Goal: Task Accomplishment & Management: Manage account settings

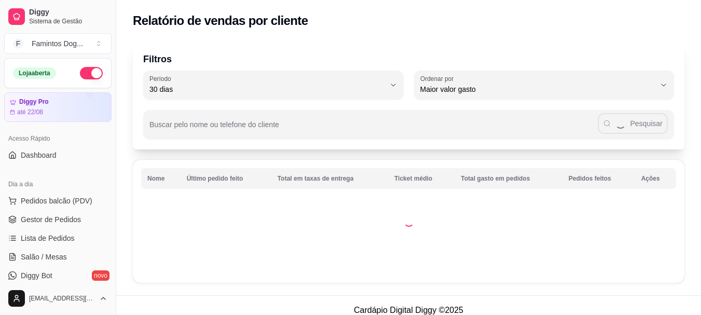
select select "30"
select select "HIGHEST_TOTAL_SPENT_WITH_ORDERS"
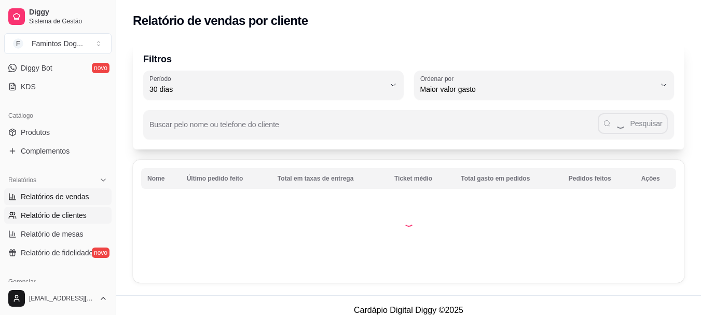
click at [52, 202] on link "Relatórios de vendas" at bounding box center [57, 196] width 107 height 17
select select "ALL"
select select "0"
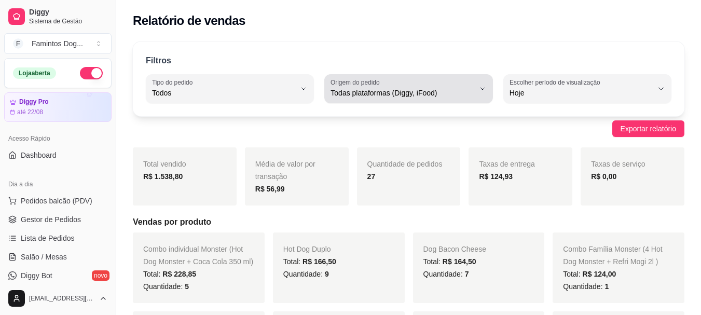
click at [436, 79] on div "Todas plataformas (Diggy, iFood)" at bounding box center [401, 88] width 143 height 21
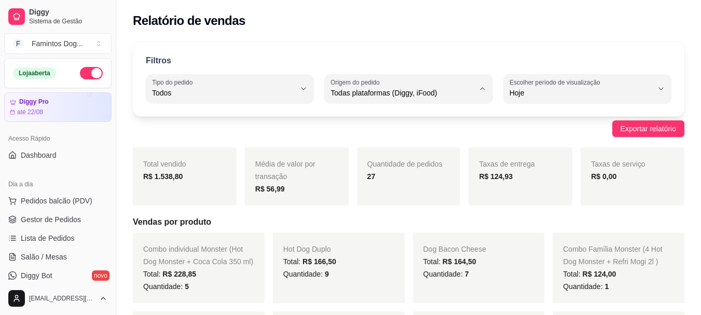
click at [397, 134] on span "Diggy" at bounding box center [403, 135] width 135 height 10
type input "DIGGY"
select select "DIGGY"
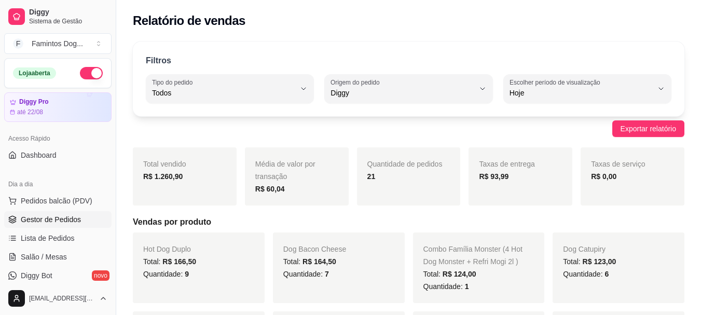
click at [40, 221] on span "Gestor de Pedidos" at bounding box center [51, 219] width 60 height 10
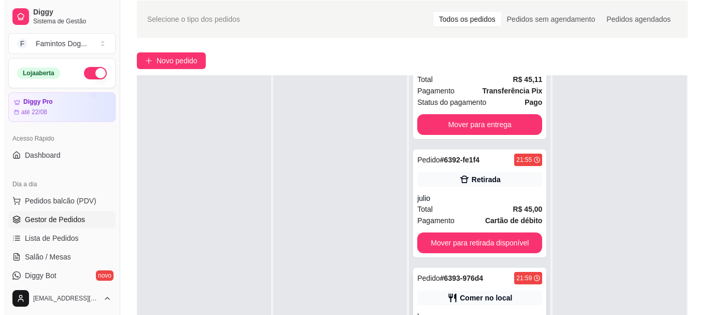
scroll to position [138, 0]
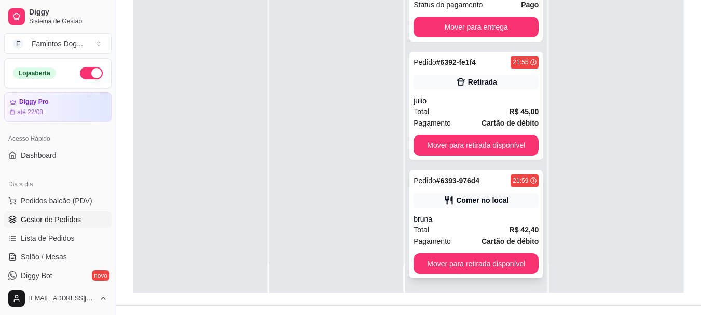
click at [478, 230] on div "Total R$ 42,40" at bounding box center [475, 229] width 125 height 11
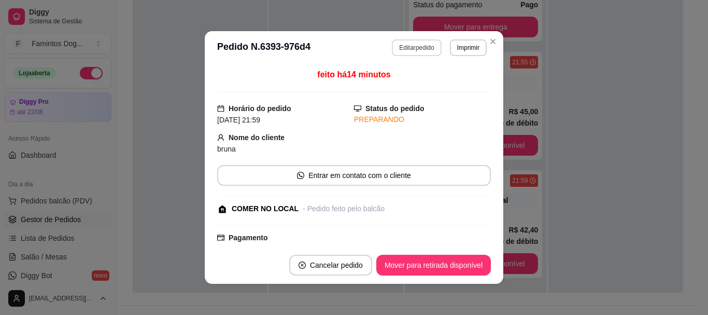
click at [414, 49] on button "Editar pedido" at bounding box center [416, 47] width 49 height 17
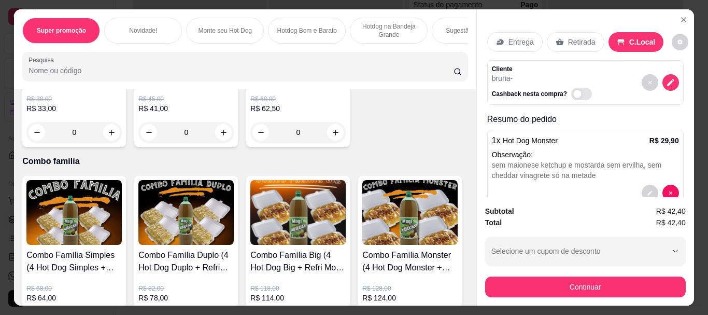
scroll to position [1798, 0]
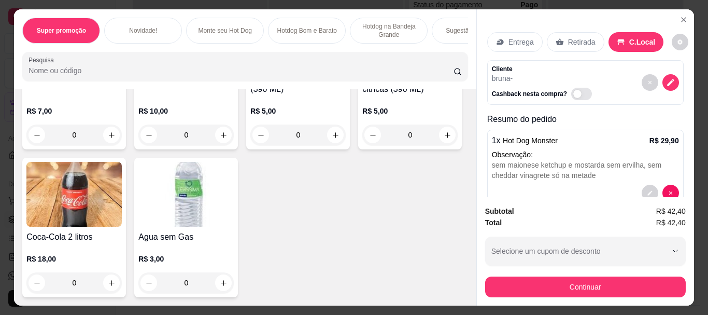
click at [105, 145] on div "0" at bounding box center [73, 134] width 95 height 21
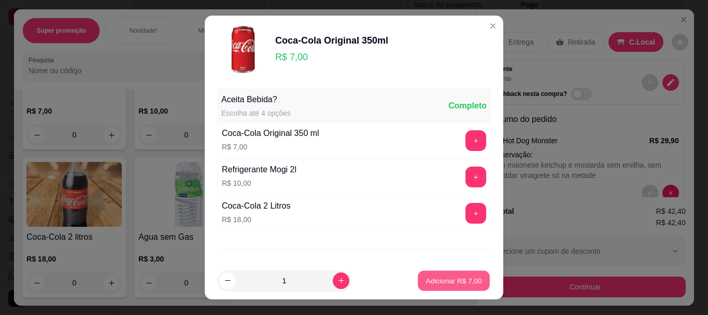
click at [439, 279] on p "Adicionar R$ 7,00" at bounding box center [454, 280] width 56 height 10
type input "1"
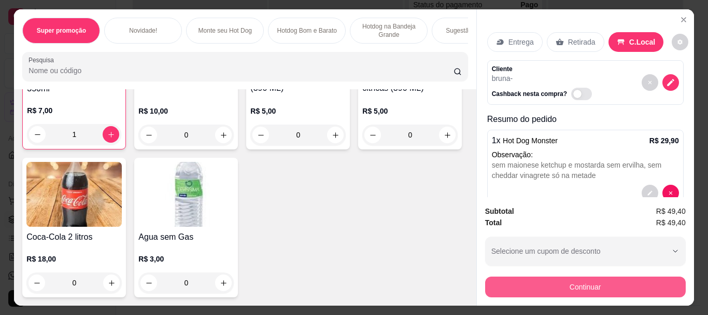
click at [530, 276] on button "Continuar" at bounding box center [585, 286] width 201 height 21
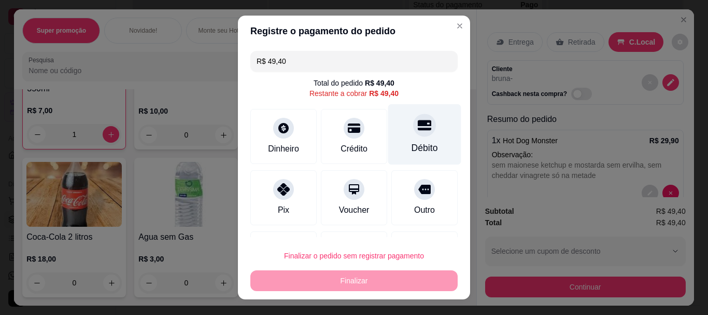
click at [418, 127] on icon at bounding box center [424, 125] width 13 height 13
type input "R$ 0,00"
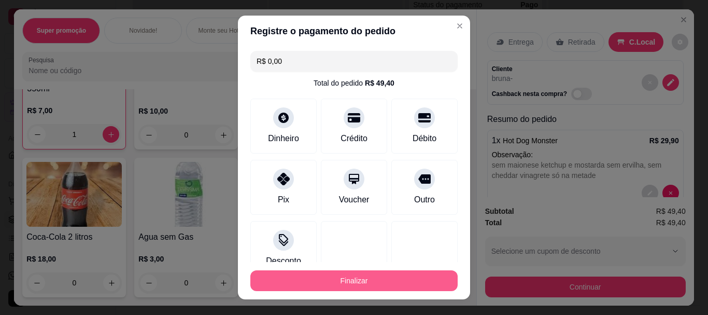
click at [385, 282] on button "Finalizar" at bounding box center [354, 280] width 207 height 21
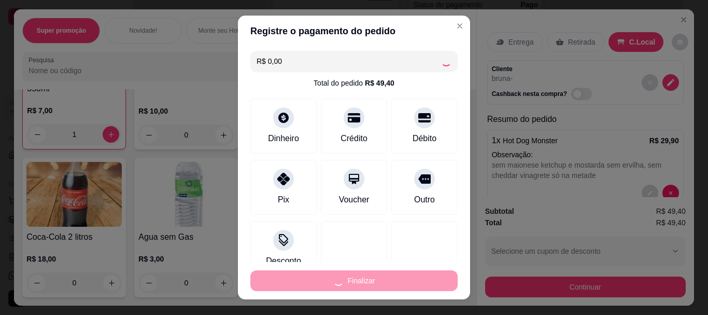
type input "0"
type input "-R$ 49,40"
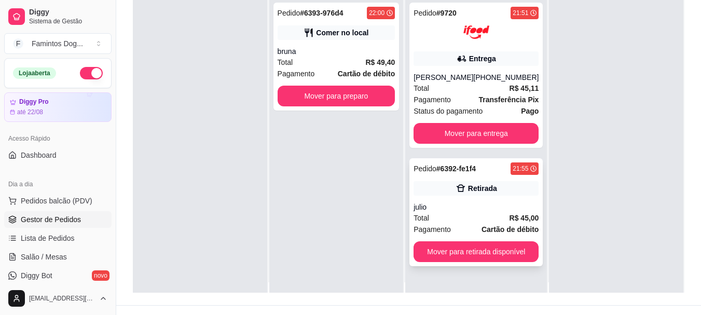
scroll to position [0, 0]
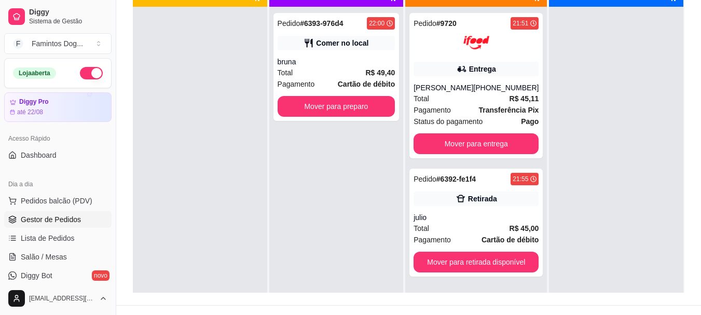
drag, startPoint x: 425, startPoint y: 160, endPoint x: 314, endPoint y: 245, distance: 140.2
click at [314, 245] on div "Pedido # 6393-976d4 22:00 Comer no local bruna Total R$ 49,40 Pagamento Cartão …" at bounding box center [336, 164] width 134 height 315
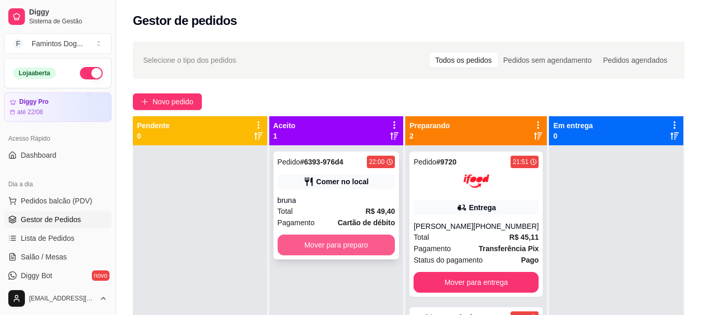
click at [360, 245] on button "Mover para preparo" at bounding box center [336, 244] width 118 height 21
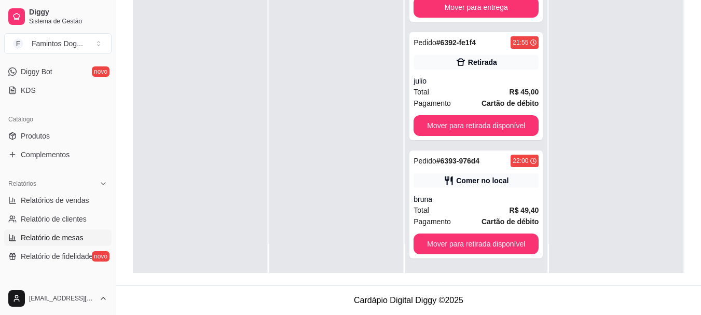
scroll to position [207, 0]
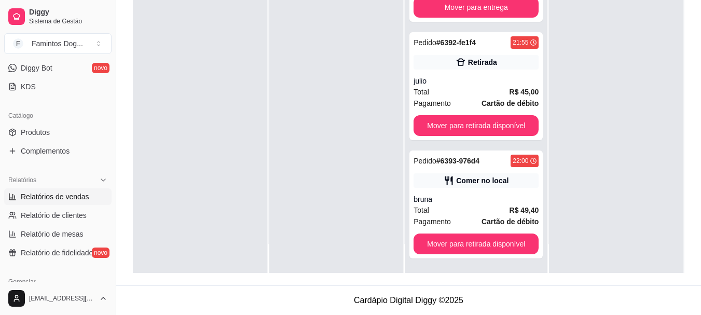
click at [60, 188] on link "Relatórios de vendas" at bounding box center [57, 196] width 107 height 17
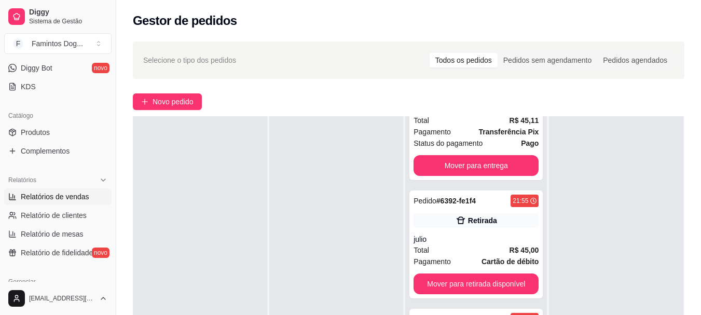
select select "ALL"
select select "0"
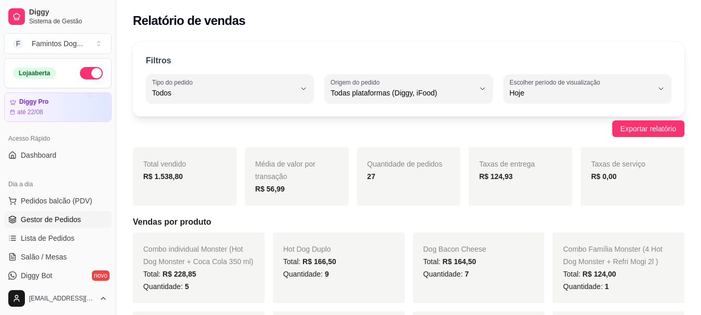
click at [44, 219] on span "Gestor de Pedidos" at bounding box center [51, 219] width 60 height 10
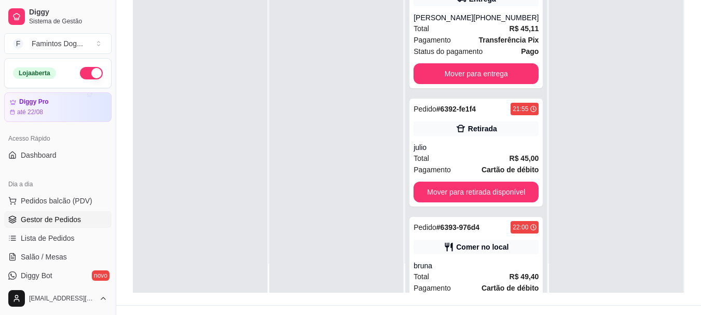
scroll to position [19, 0]
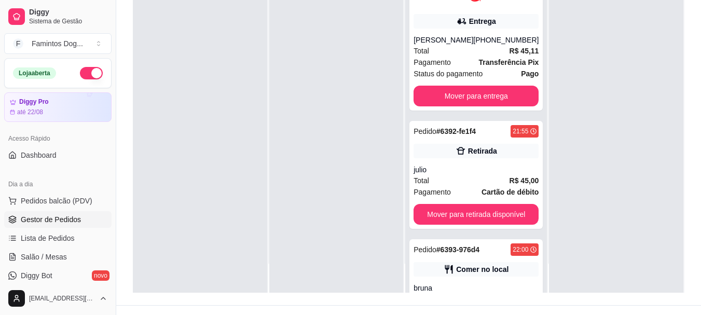
click at [381, 57] on div at bounding box center [336, 135] width 134 height 315
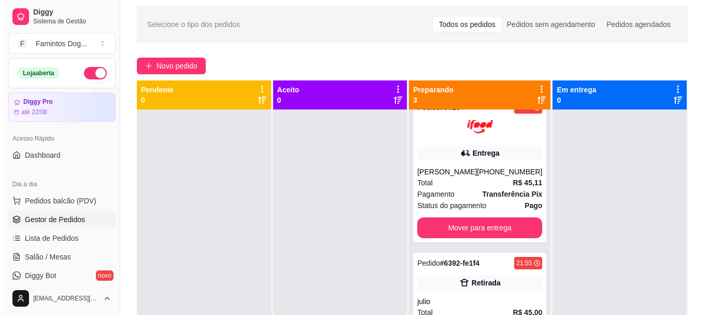
scroll to position [0, 0]
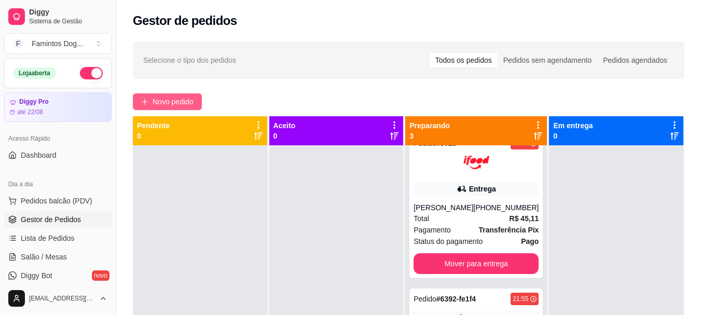
click at [159, 100] on span "Novo pedido" at bounding box center [172, 101] width 41 height 11
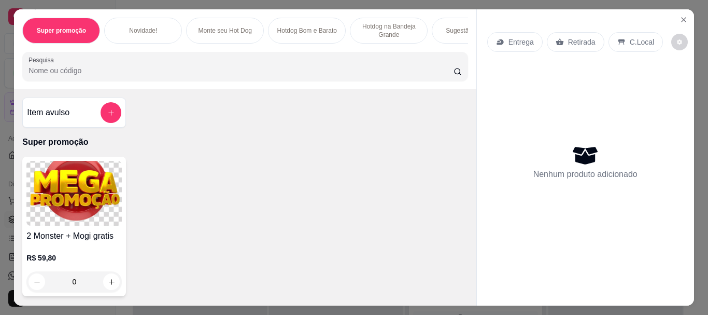
click at [450, 26] on p "Sugestão do Chef" at bounding box center [471, 30] width 50 height 8
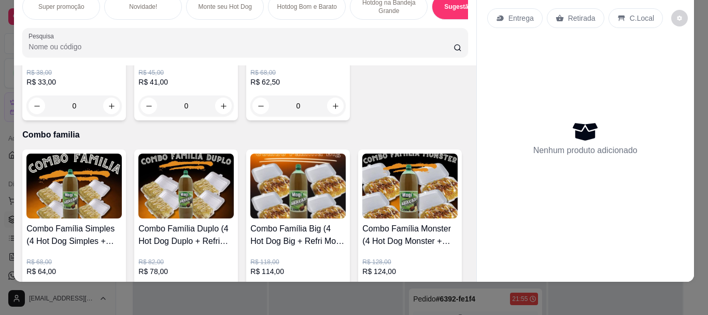
scroll to position [1455, 0]
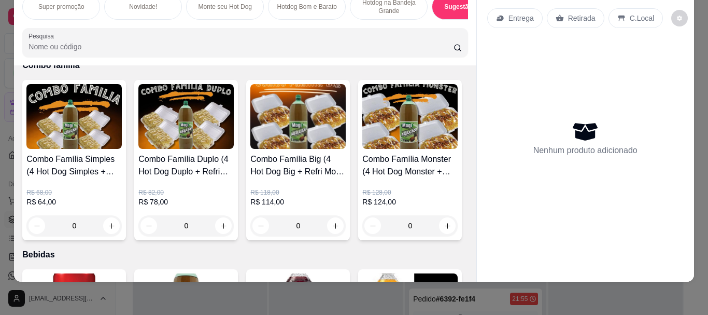
click at [217, 227] on div "0" at bounding box center [185, 225] width 95 height 21
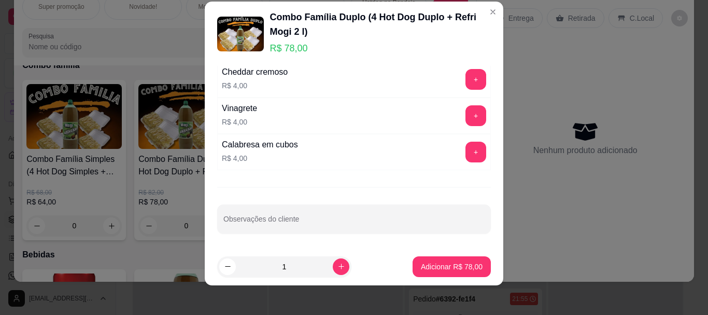
scroll to position [18, 0]
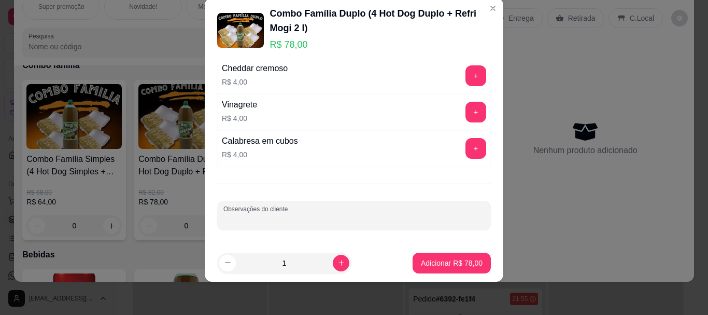
click at [277, 219] on input "Observações do cliente" at bounding box center [354, 219] width 261 height 10
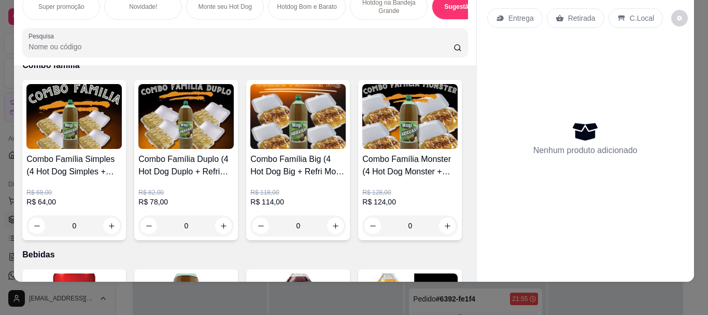
click at [107, 224] on div "0" at bounding box center [73, 225] width 95 height 21
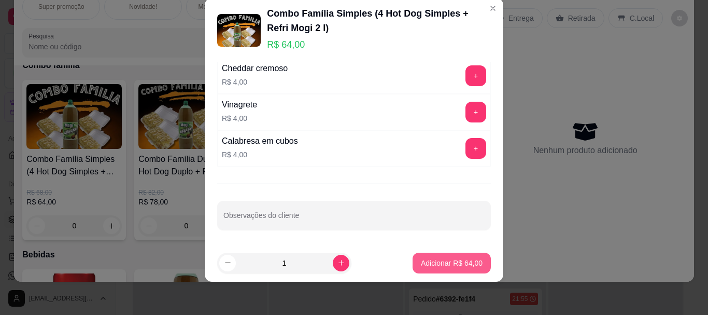
click at [432, 257] on button "Adicionar R$ 64,00" at bounding box center [452, 263] width 78 height 21
type input "1"
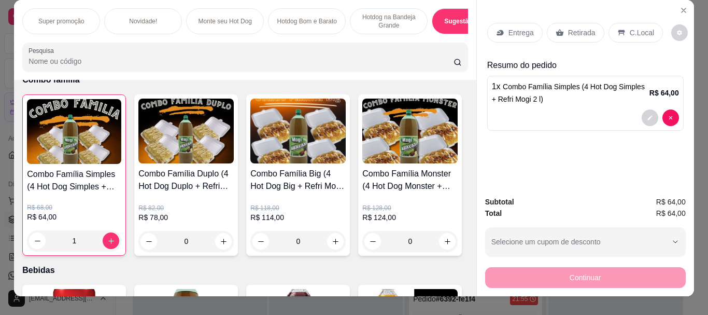
scroll to position [0, 0]
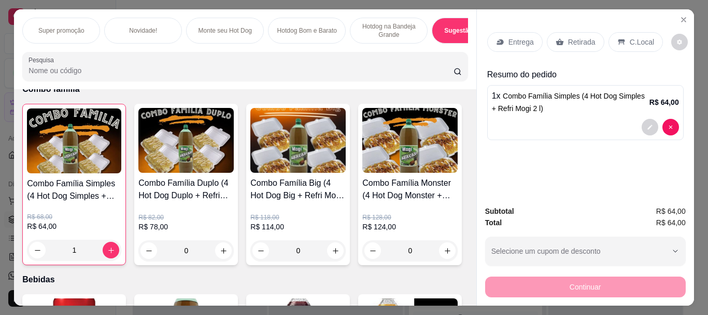
click at [568, 32] on div "Retirada" at bounding box center [576, 42] width 58 height 20
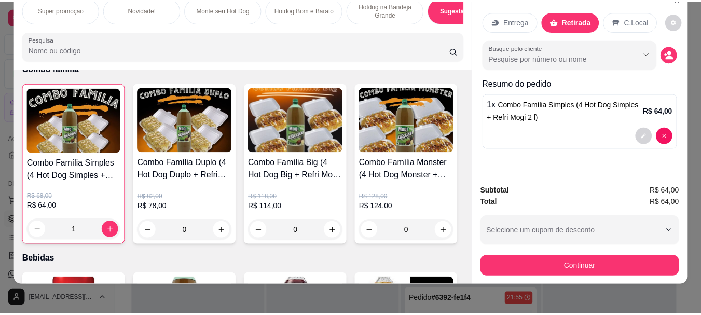
scroll to position [27, 0]
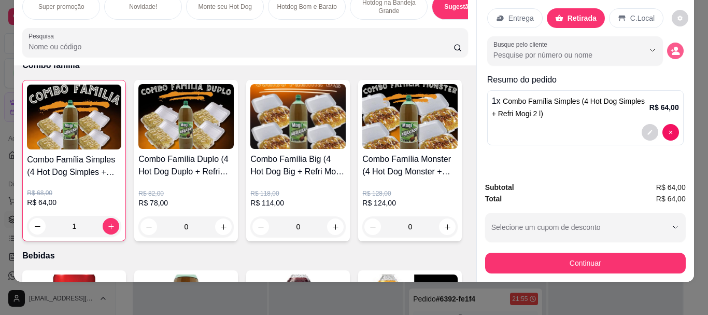
click at [675, 46] on icon "decrease-product-quantity" at bounding box center [675, 50] width 9 height 9
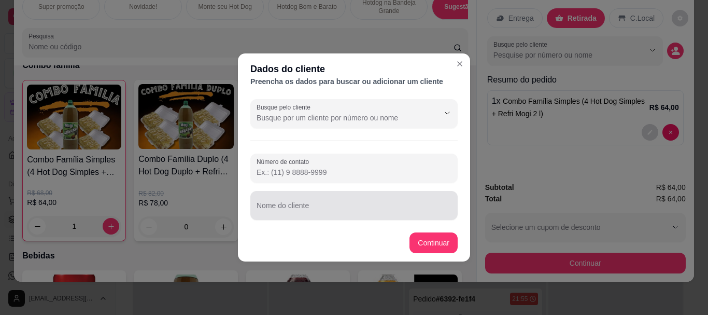
click at [300, 206] on div "Nome do cliente" at bounding box center [354, 205] width 207 height 29
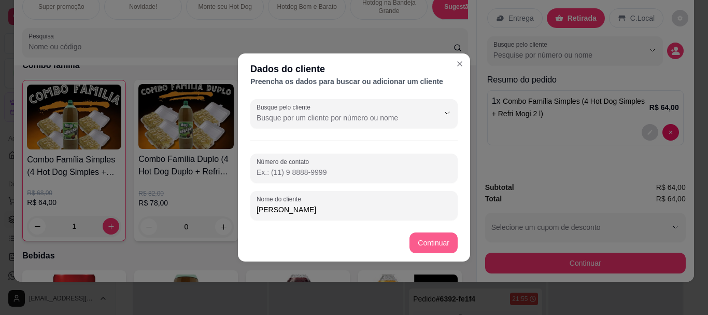
type input "[PERSON_NAME]"
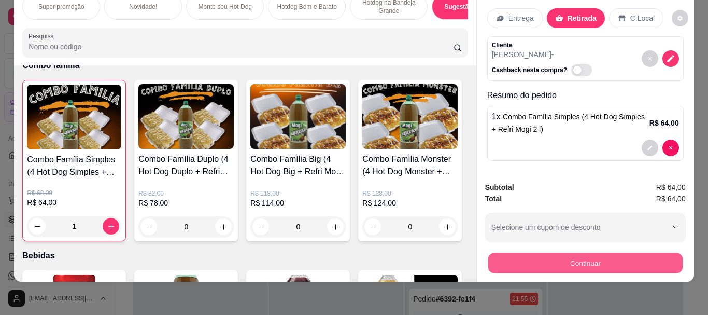
click at [543, 253] on button "Continuar" at bounding box center [585, 263] width 194 height 20
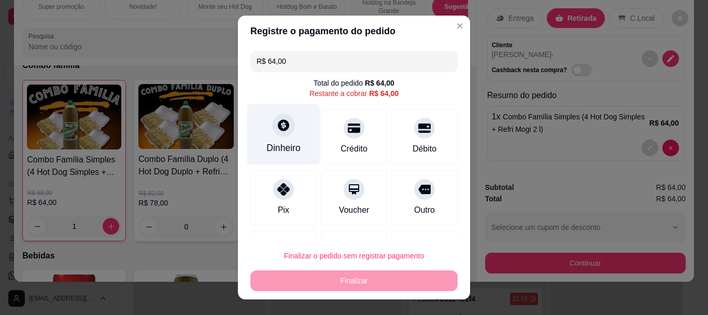
click at [269, 147] on div "Dinheiro" at bounding box center [284, 148] width 34 height 13
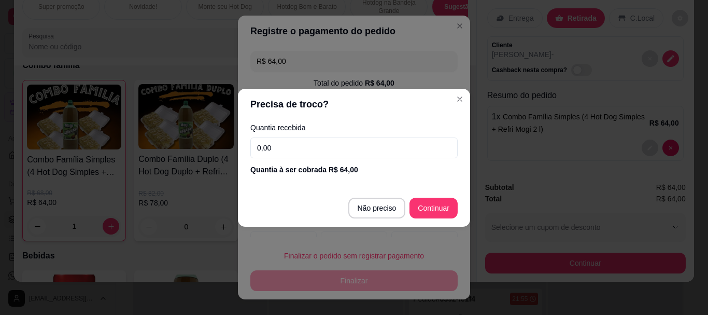
click at [350, 159] on div "Quantia recebida 0,00 Quantia à ser cobrada R$ 64,00" at bounding box center [354, 149] width 232 height 59
click at [350, 151] on input "0,00" at bounding box center [354, 147] width 207 height 21
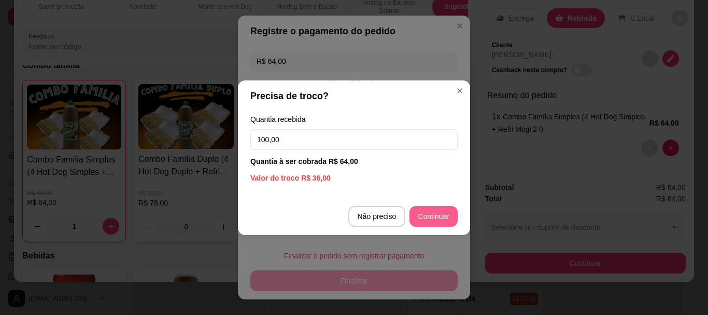
type input "100,00"
type input "R$ 0,00"
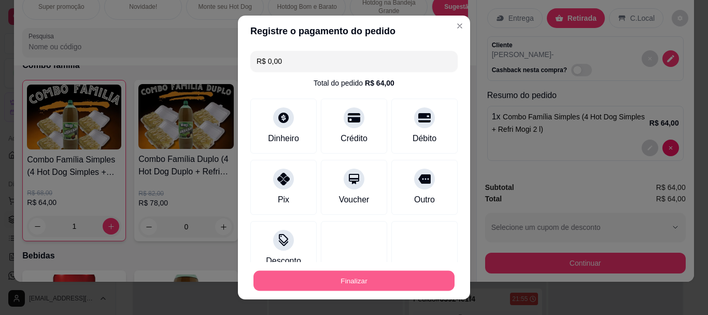
click at [364, 282] on button "Finalizar" at bounding box center [354, 280] width 201 height 20
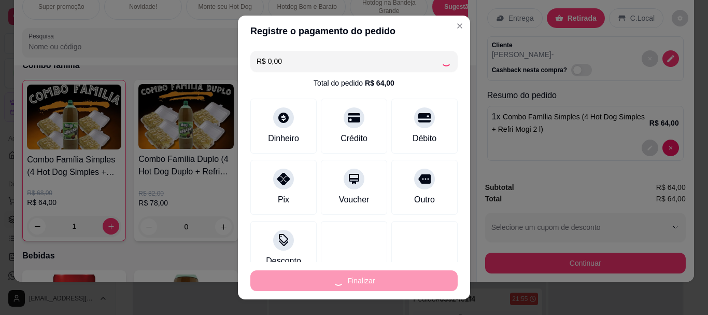
type input "0"
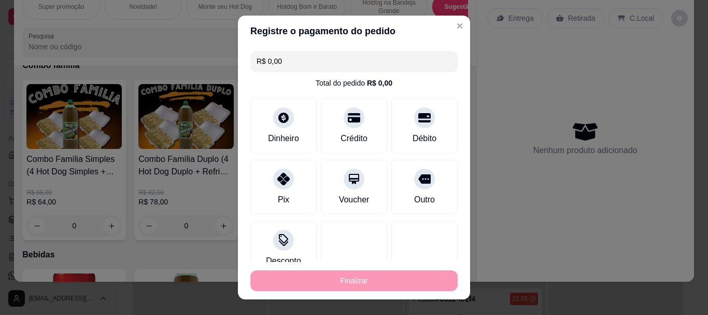
type input "-R$ 64,00"
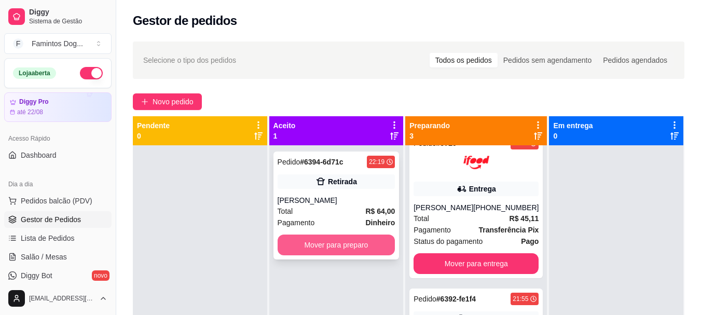
click at [299, 249] on button "Mover para preparo" at bounding box center [336, 244] width 118 height 21
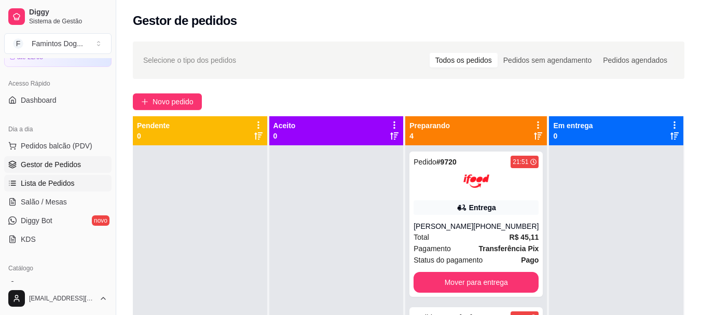
scroll to position [138, 0]
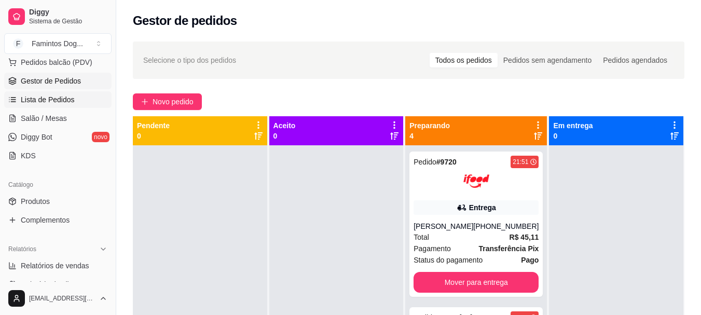
click at [53, 92] on link "Lista de Pedidos" at bounding box center [57, 99] width 107 height 17
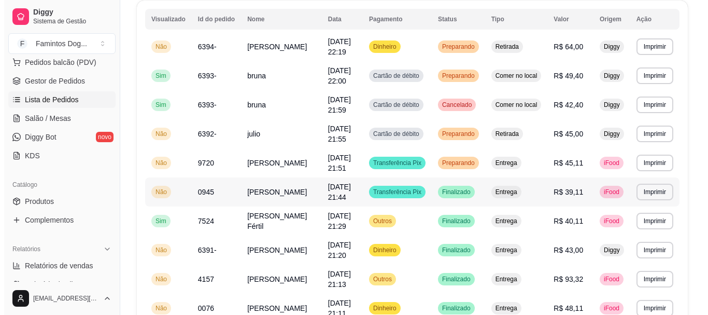
scroll to position [138, 0]
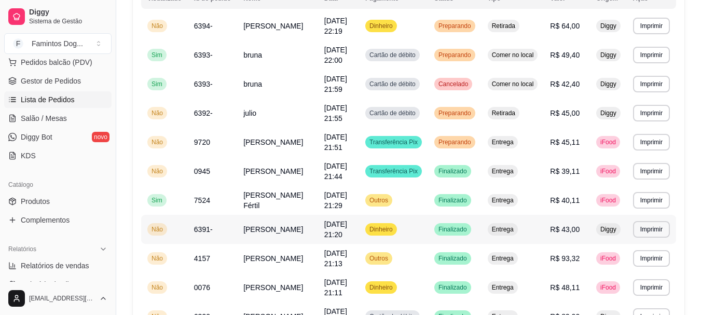
click at [207, 230] on span "6391-" at bounding box center [203, 229] width 19 height 8
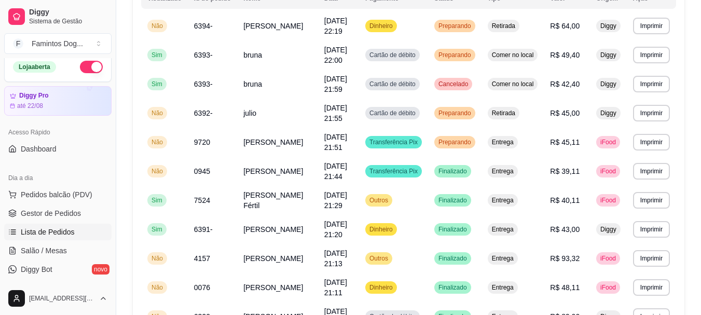
scroll to position [0, 0]
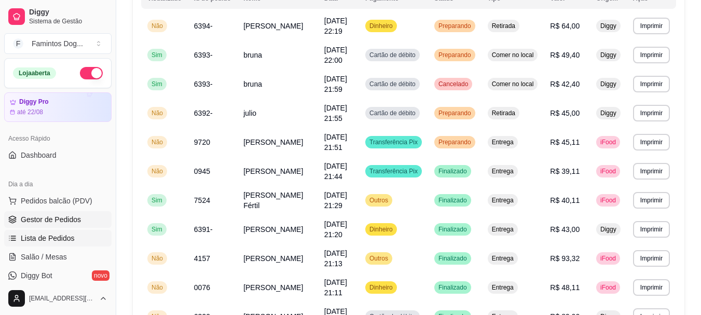
click at [53, 222] on span "Gestor de Pedidos" at bounding box center [51, 219] width 60 height 10
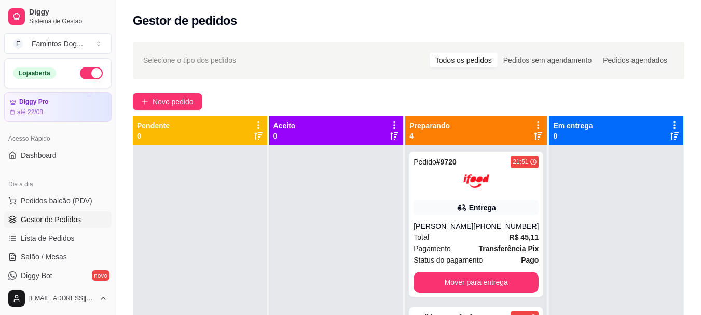
click at [86, 76] on button "button" at bounding box center [91, 73] width 23 height 12
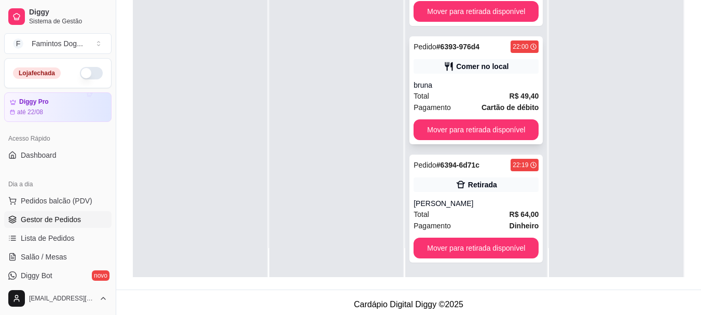
scroll to position [158, 0]
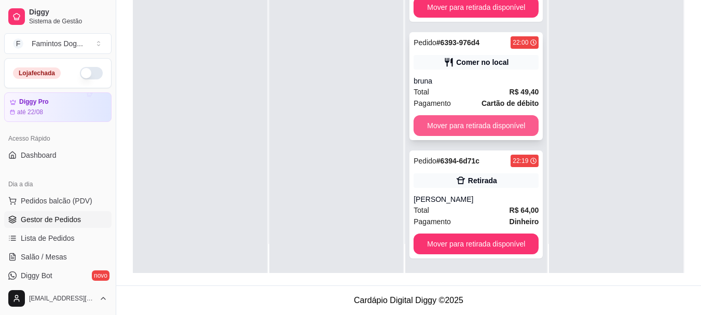
click at [498, 120] on button "Mover para retirada disponível" at bounding box center [475, 125] width 125 height 21
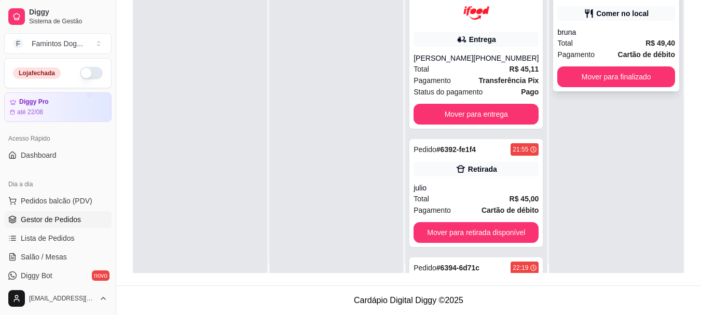
scroll to position [0, 0]
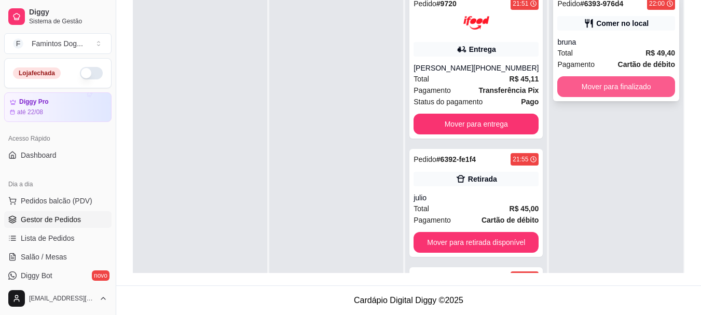
click at [607, 88] on button "Mover para finalizado" at bounding box center [616, 86] width 118 height 21
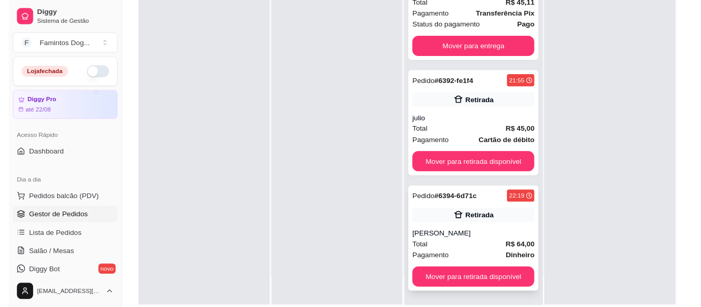
scroll to position [158, 0]
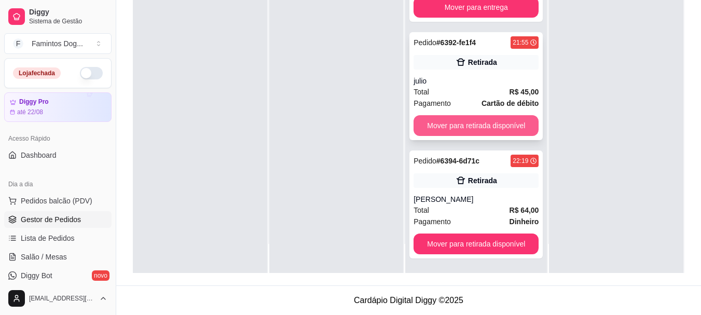
click at [478, 127] on button "Mover para retirada disponível" at bounding box center [475, 125] width 125 height 21
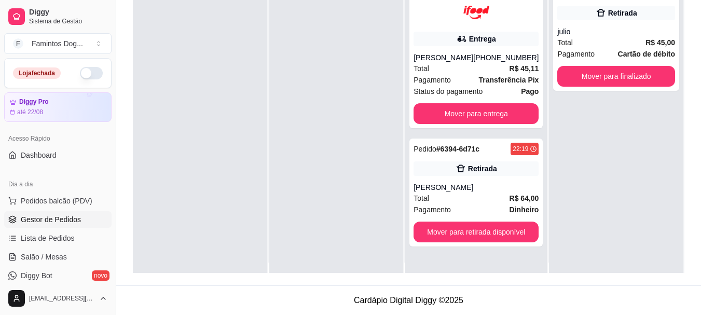
scroll to position [0, 0]
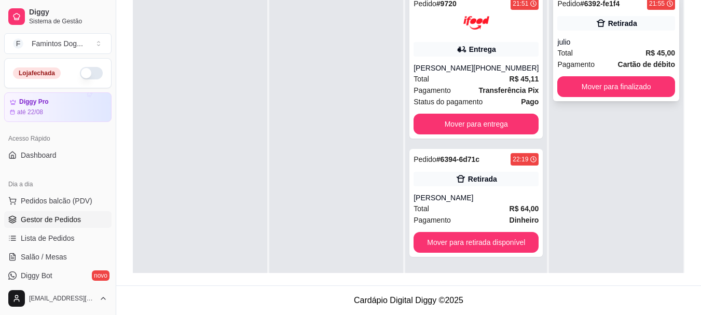
click at [614, 89] on button "Mover para finalizado" at bounding box center [616, 86] width 118 height 21
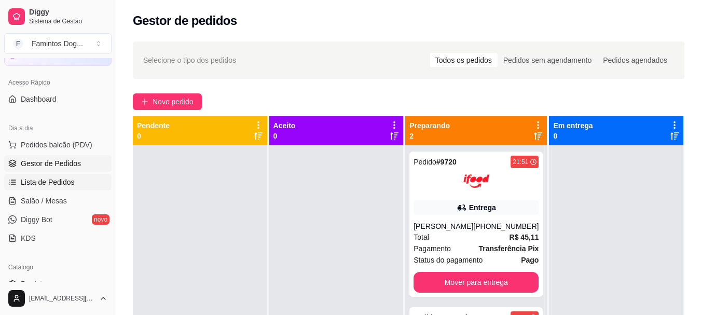
scroll to position [138, 0]
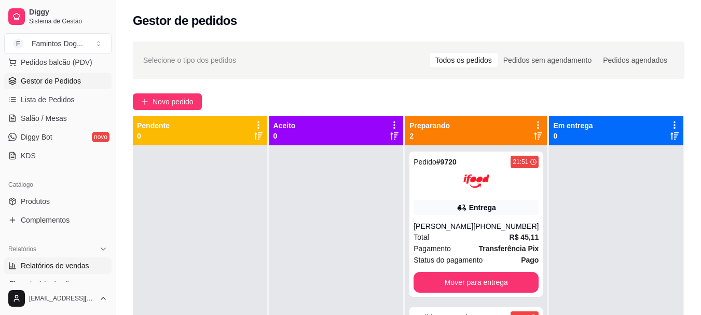
click at [47, 262] on span "Relatórios de vendas" at bounding box center [55, 265] width 68 height 10
select select "ALL"
select select "0"
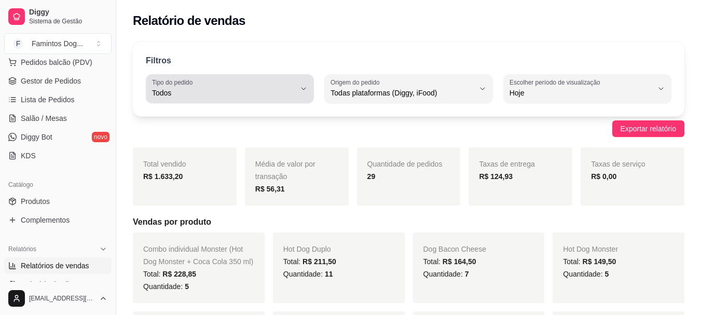
click at [330, 87] on button "Origem do pedido Todas plataformas (Diggy, iFood)" at bounding box center [408, 88] width 168 height 29
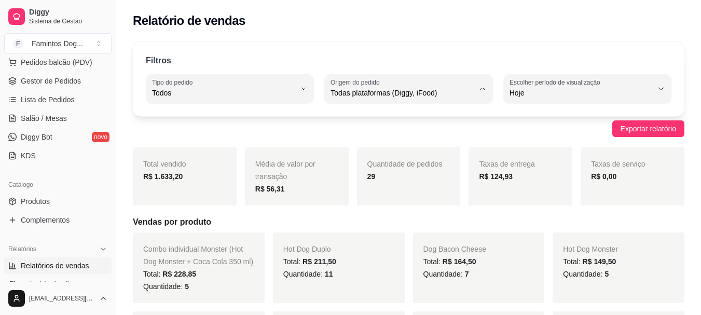
click at [343, 130] on li "Diggy" at bounding box center [408, 135] width 154 height 16
type input "DIGGY"
select select "DIGGY"
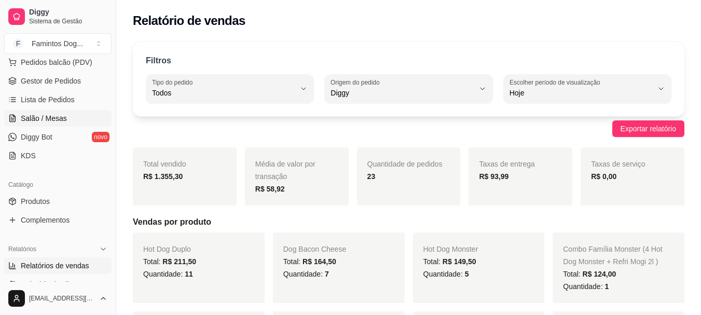
scroll to position [69, 0]
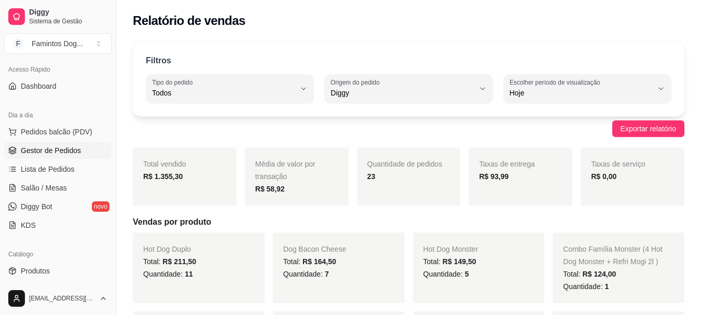
click at [34, 143] on link "Gestor de Pedidos" at bounding box center [57, 150] width 107 height 17
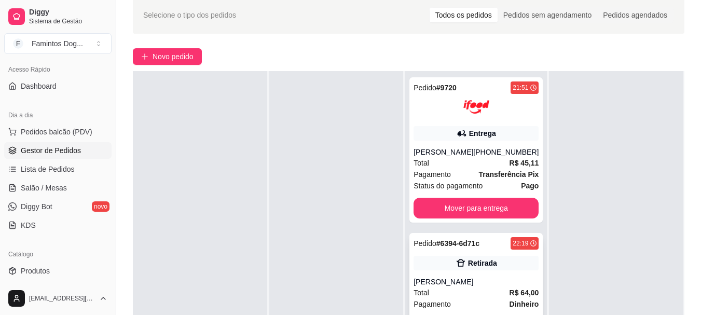
scroll to position [158, 0]
